Goal: Task Accomplishment & Management: Manage account settings

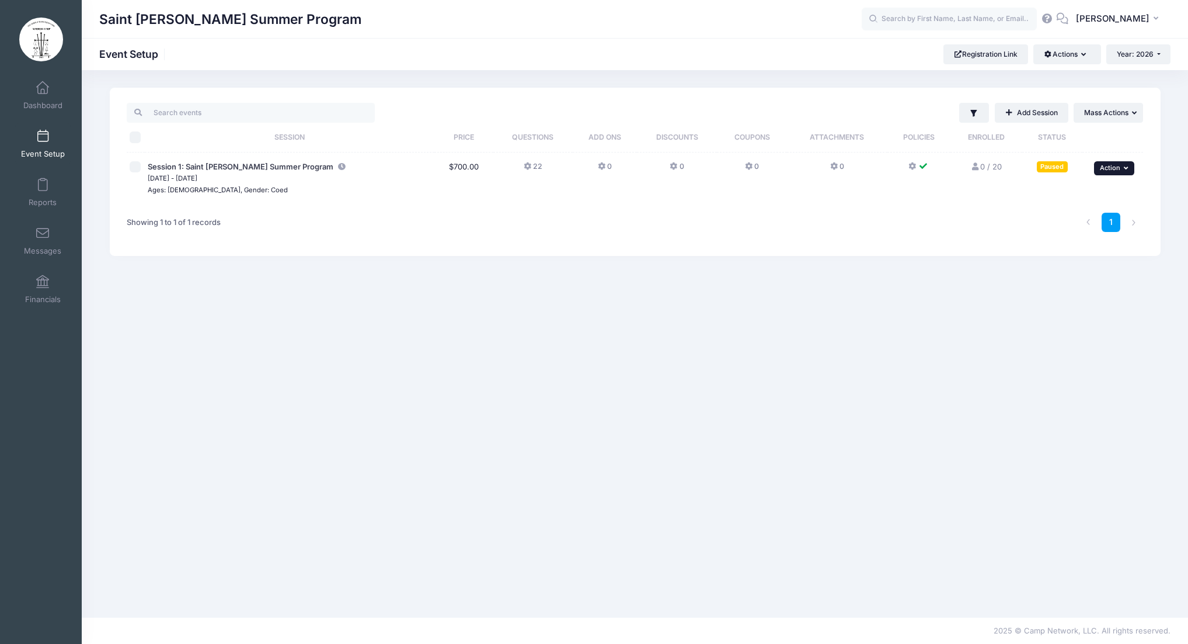
click at [1123, 168] on button "... Action" at bounding box center [1114, 168] width 41 height 14
click at [1104, 237] on link "Duplicate Session" at bounding box center [1077, 239] width 106 height 22
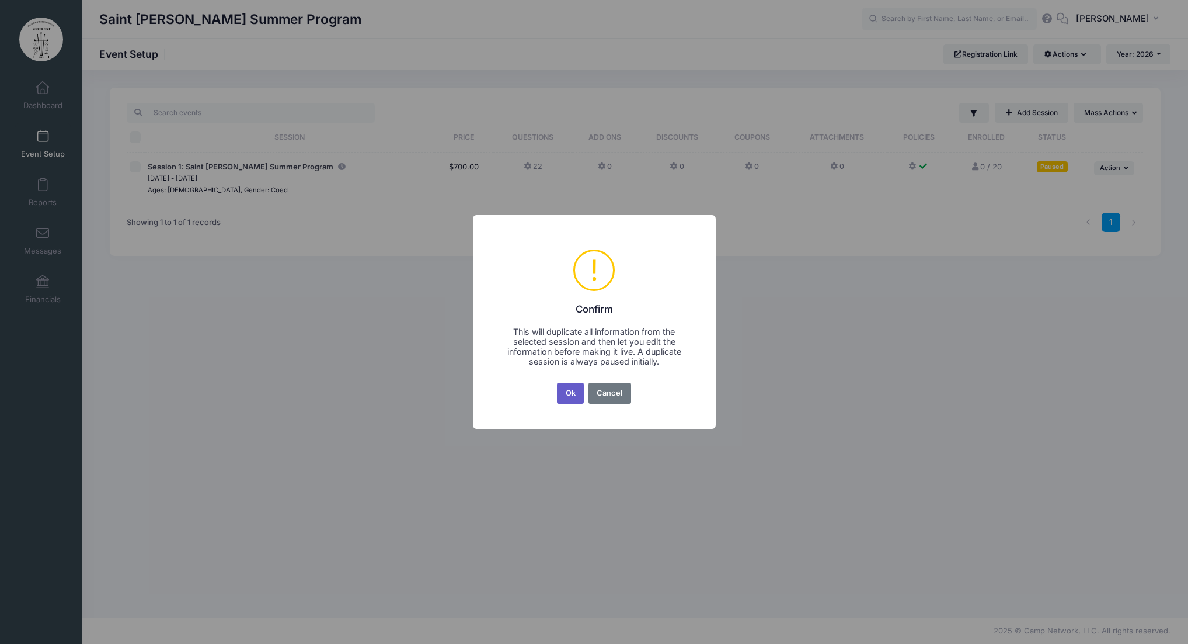
click at [572, 398] on button "Ok" at bounding box center [570, 393] width 27 height 21
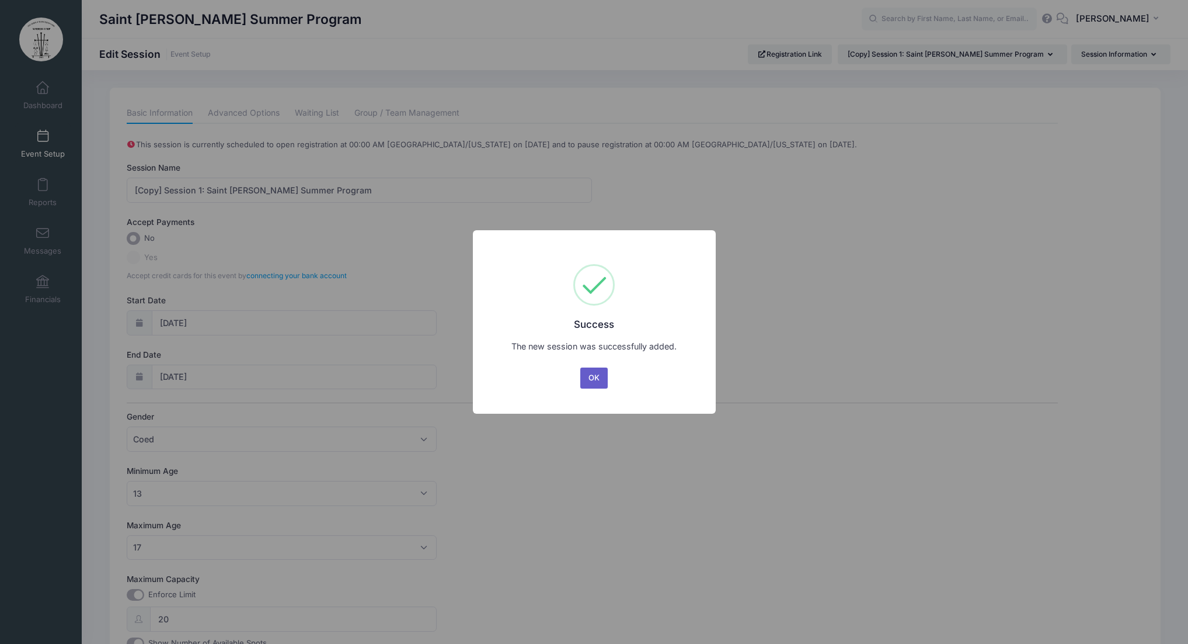
click at [604, 381] on button "OK" at bounding box center [594, 377] width 28 height 21
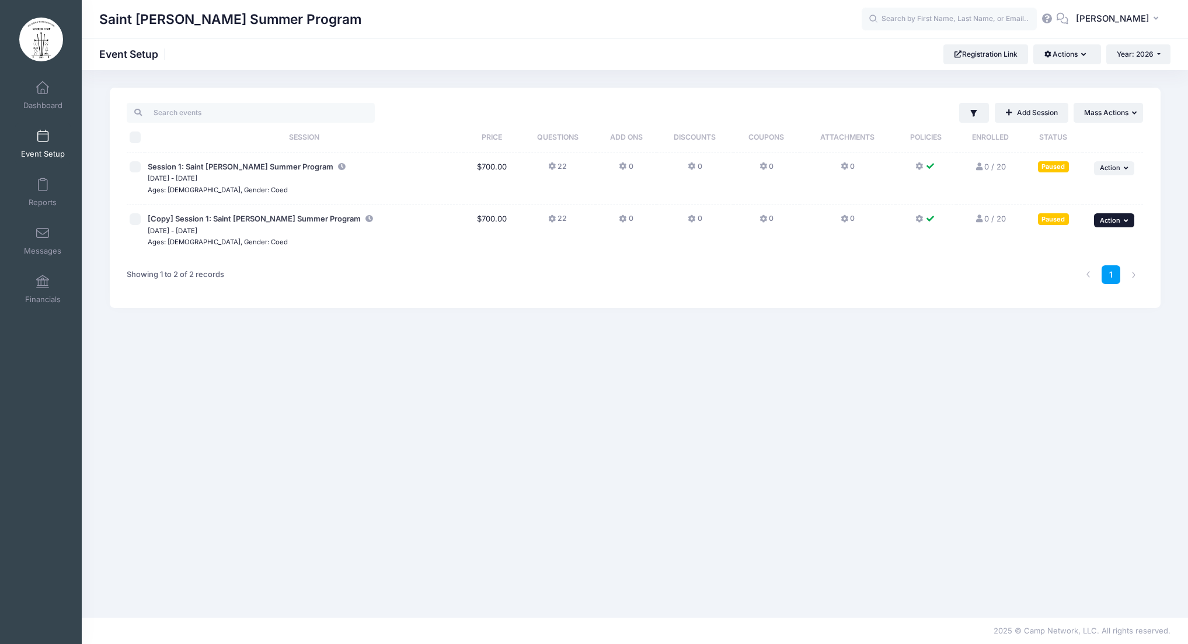
click at [1120, 218] on span "Action" at bounding box center [1110, 220] width 20 height 8
click at [1092, 313] on link "Delete Session" at bounding box center [1077, 313] width 106 height 22
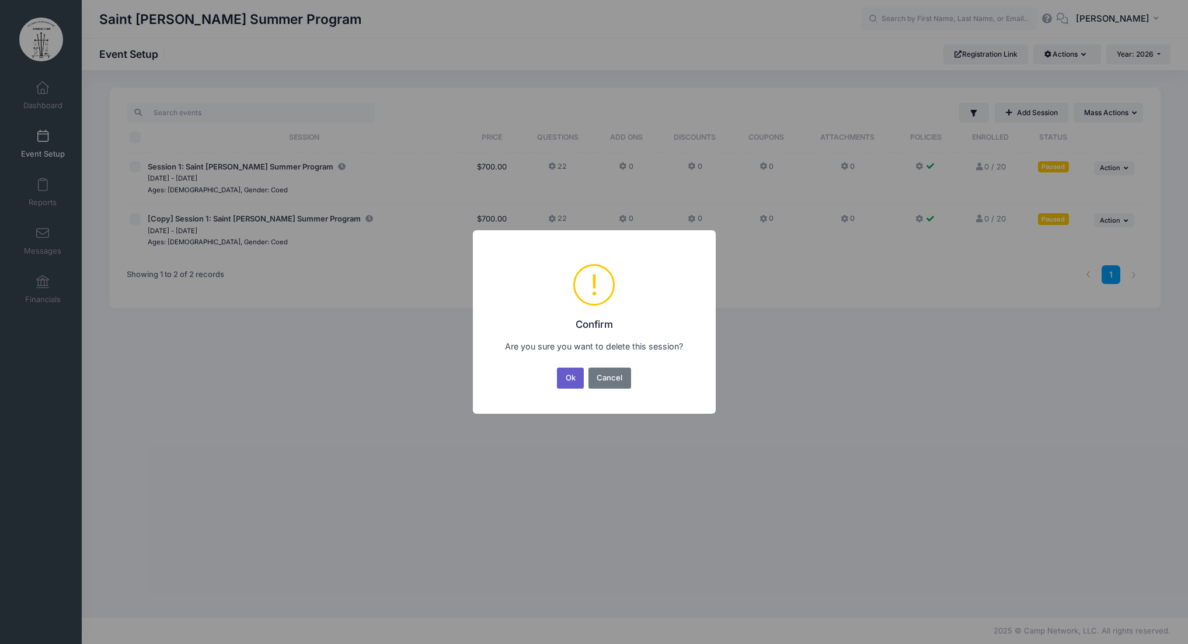
click at [571, 383] on button "Ok" at bounding box center [570, 377] width 27 height 21
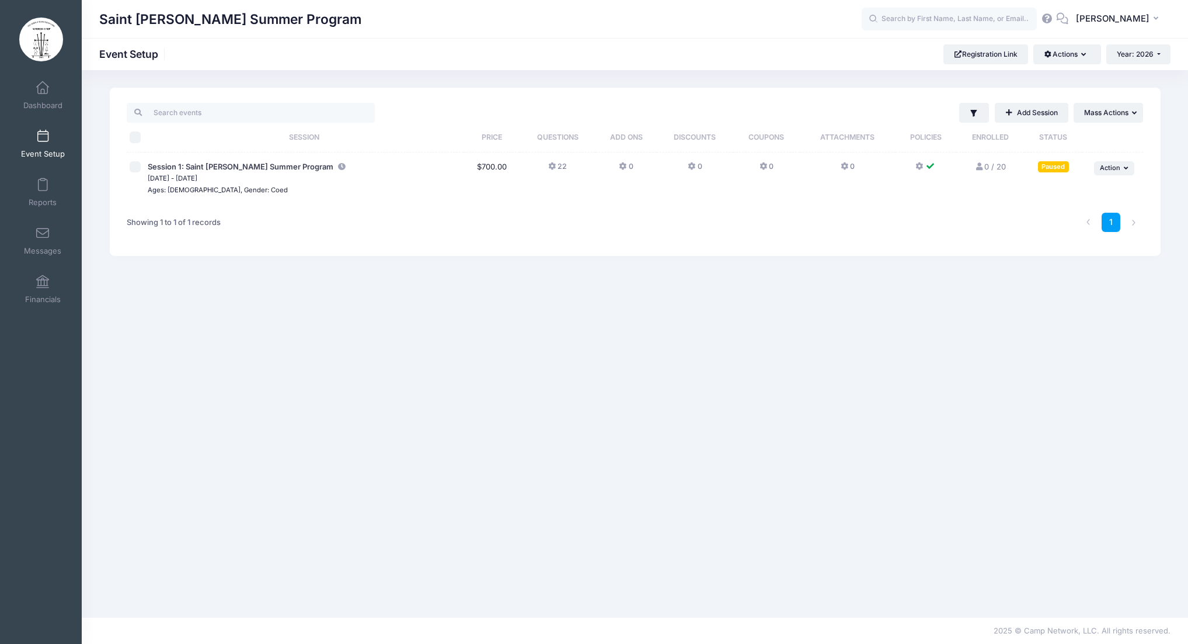
click at [846, 166] on icon at bounding box center [845, 166] width 9 height 0
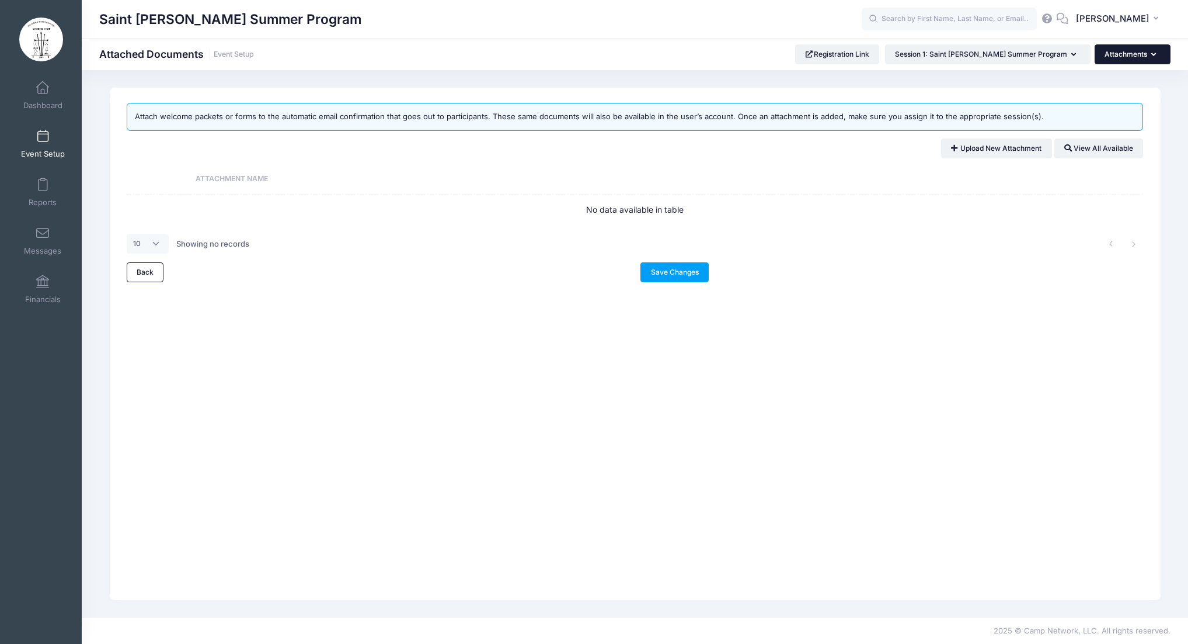
click at [1135, 51] on button "Attachments" at bounding box center [1133, 54] width 76 height 20
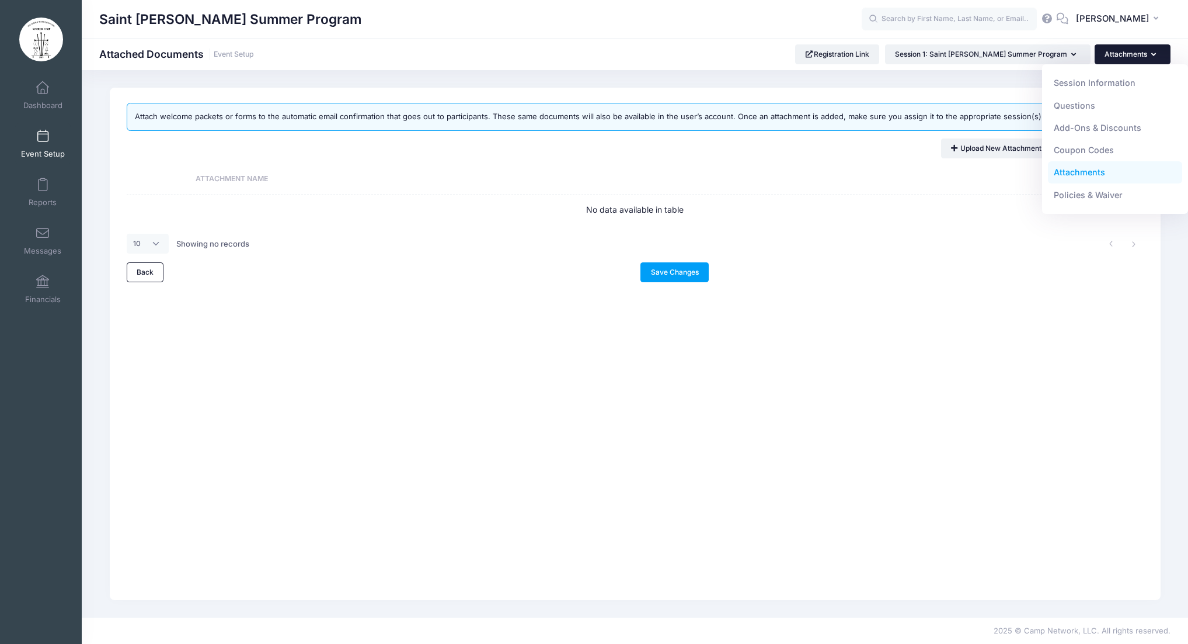
click at [875, 309] on div "Attach welcome packets or forms to the automatic email confirmation that goes o…" at bounding box center [635, 344] width 1051 height 512
